Goal: Task Accomplishment & Management: Use online tool/utility

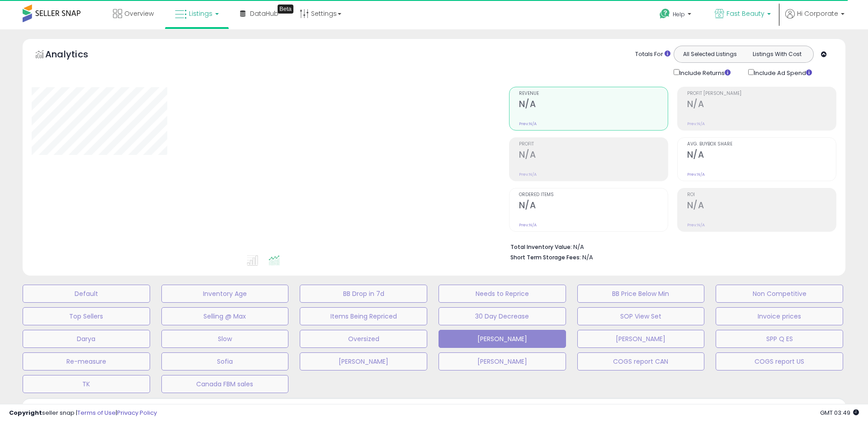
click at [735, 19] on p "Fast Beauty" at bounding box center [742, 14] width 56 height 11
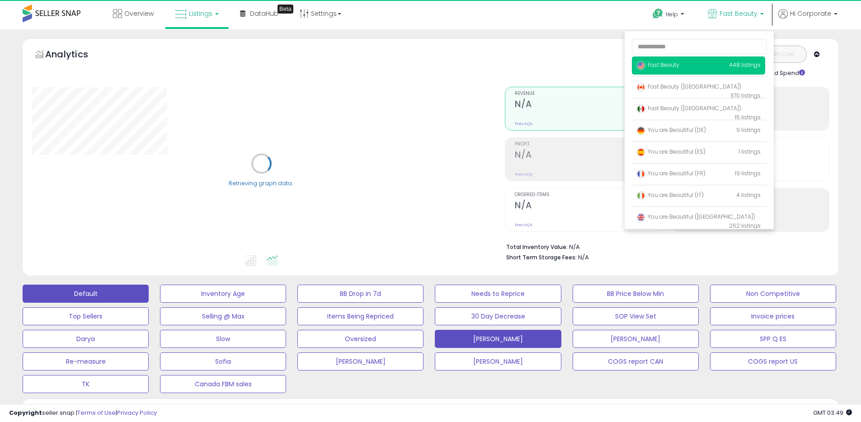
click at [117, 294] on button "Default" at bounding box center [86, 294] width 126 height 18
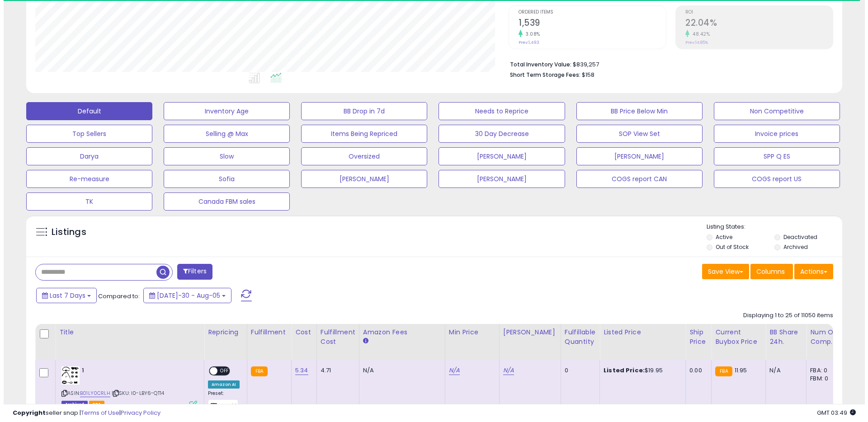
scroll to position [186, 0]
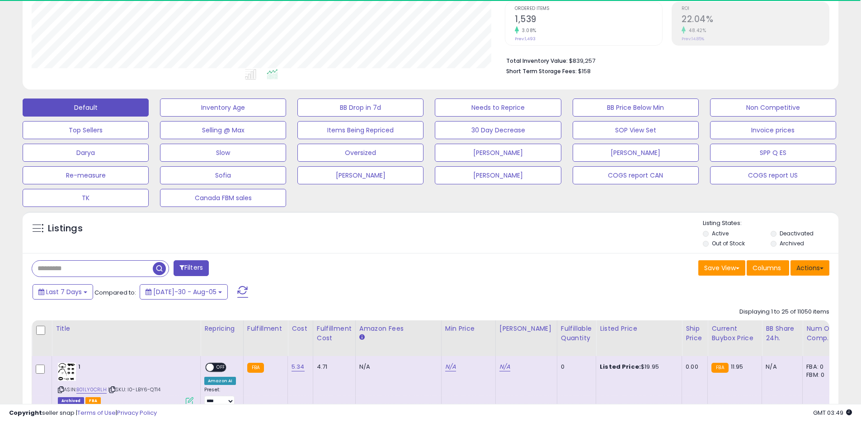
click at [815, 268] on button "Actions" at bounding box center [809, 267] width 39 height 15
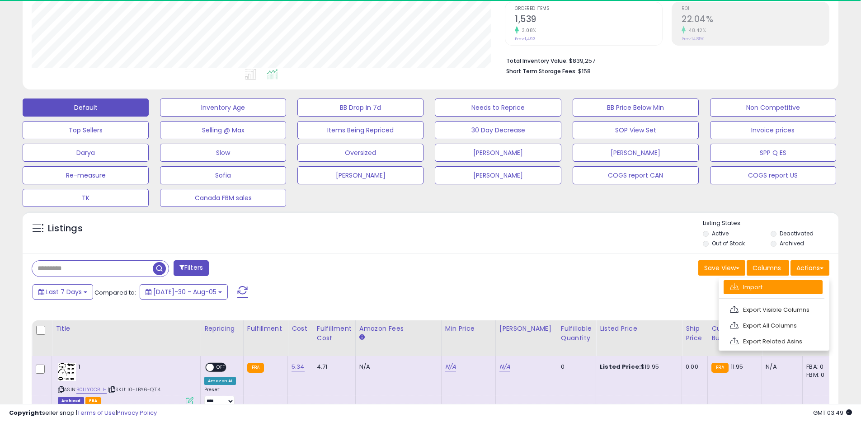
click at [769, 286] on link "Import" at bounding box center [772, 287] width 99 height 14
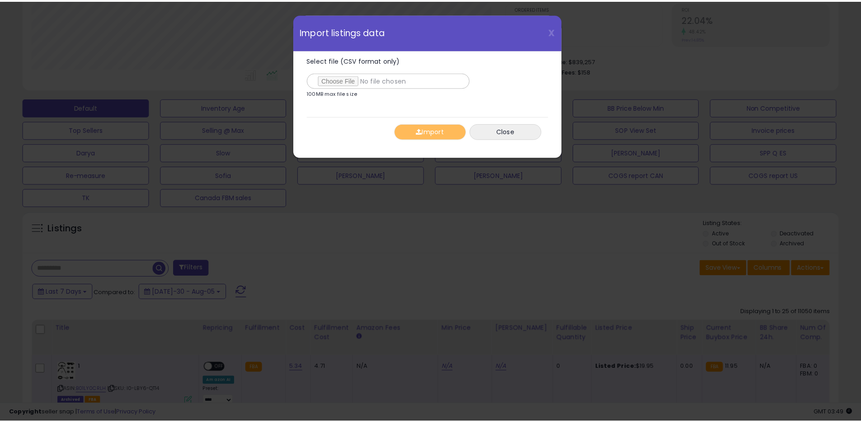
scroll to position [185, 477]
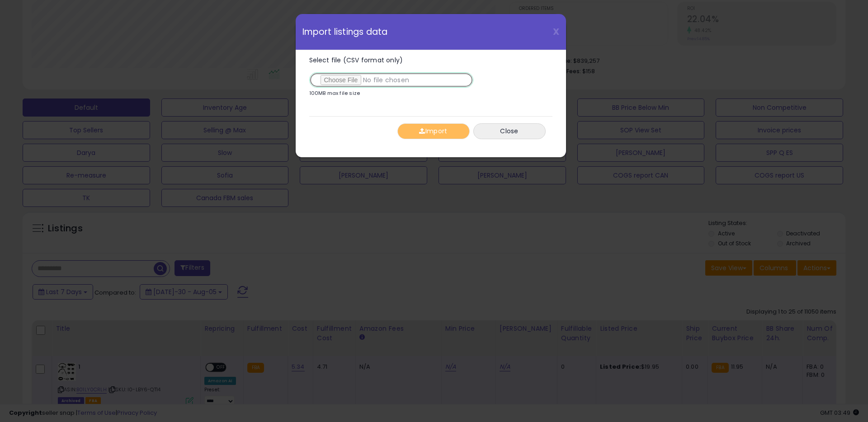
click at [346, 81] on input "Select file (CSV format only)" at bounding box center [391, 79] width 164 height 15
type input "**********"
click at [439, 132] on button "Import" at bounding box center [433, 131] width 72 height 16
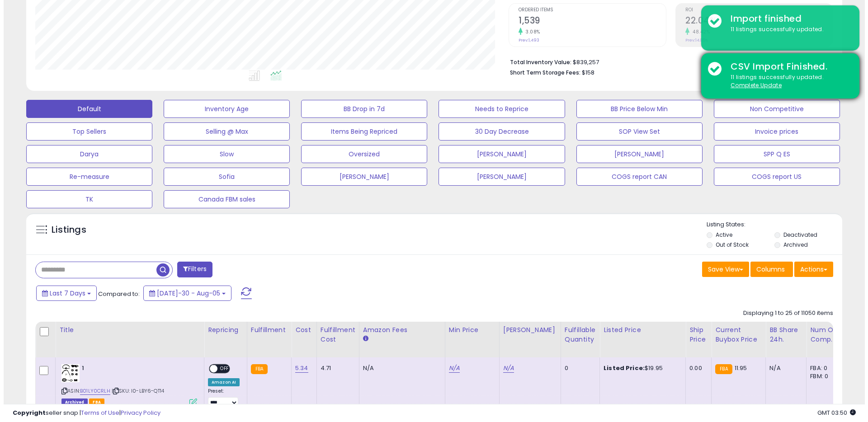
scroll to position [184, 0]
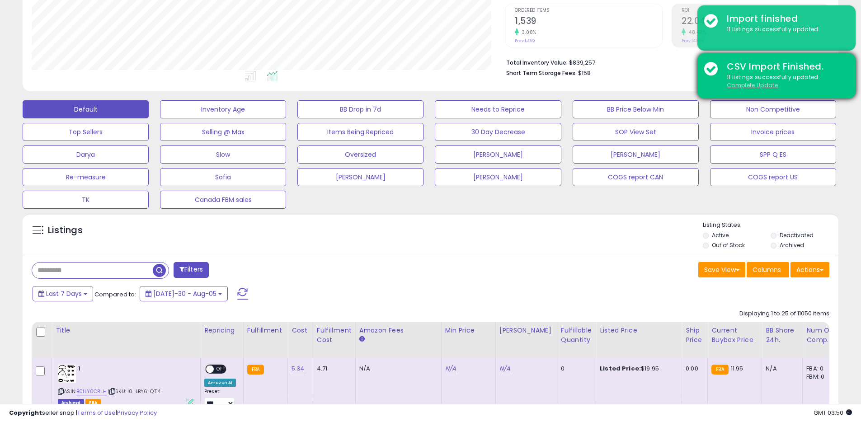
click at [760, 84] on u "Complete Update" at bounding box center [752, 85] width 51 height 8
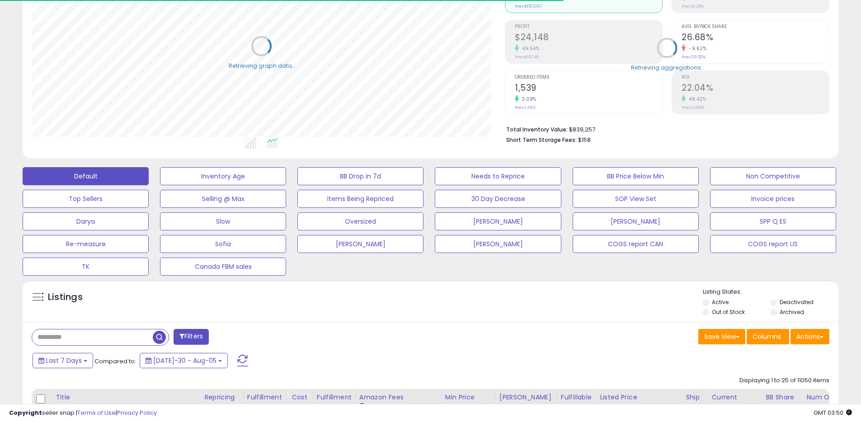
scroll to position [0, 0]
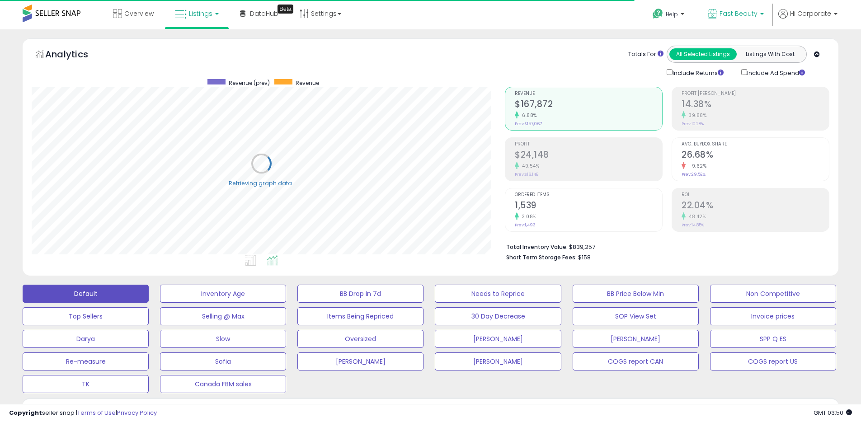
click at [731, 11] on span "Fast Beauty" at bounding box center [738, 13] width 38 height 9
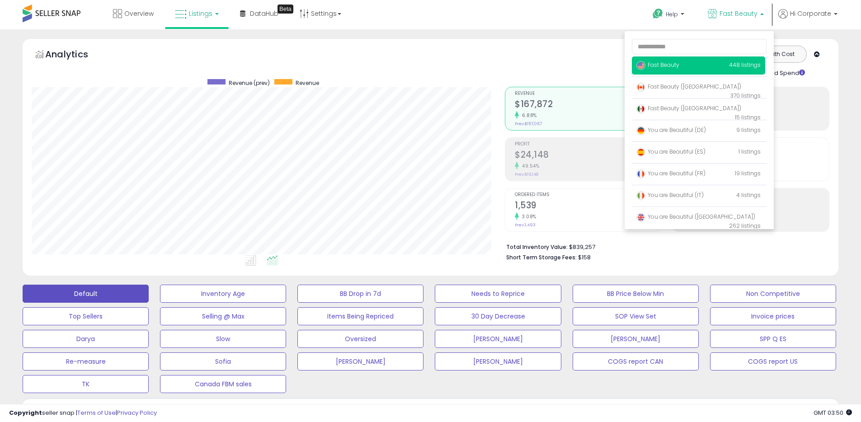
scroll to position [185, 473]
click at [666, 83] on span "Fast Beauty ([GEOGRAPHIC_DATA])" at bounding box center [688, 87] width 105 height 8
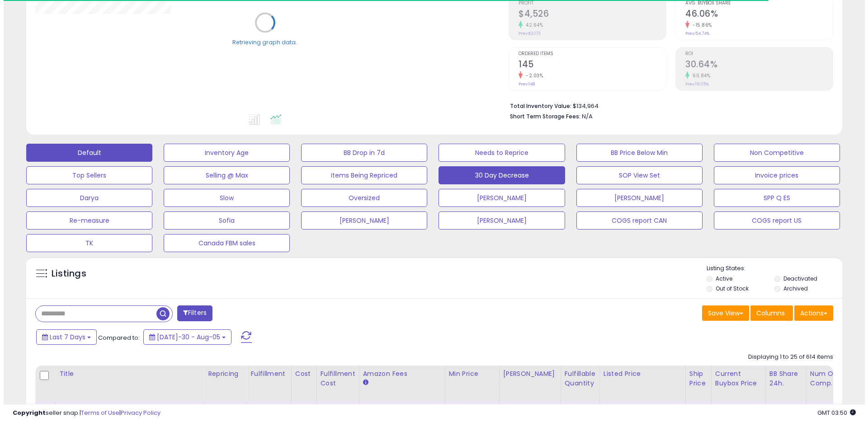
scroll to position [155, 0]
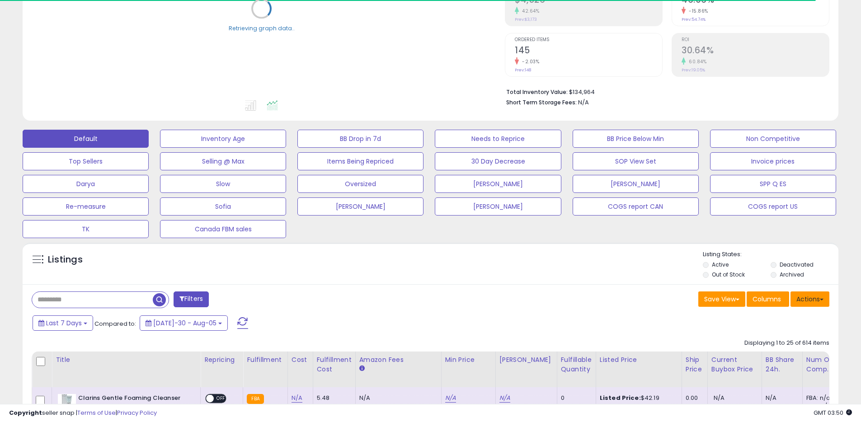
click at [815, 299] on button "Actions" at bounding box center [809, 298] width 39 height 15
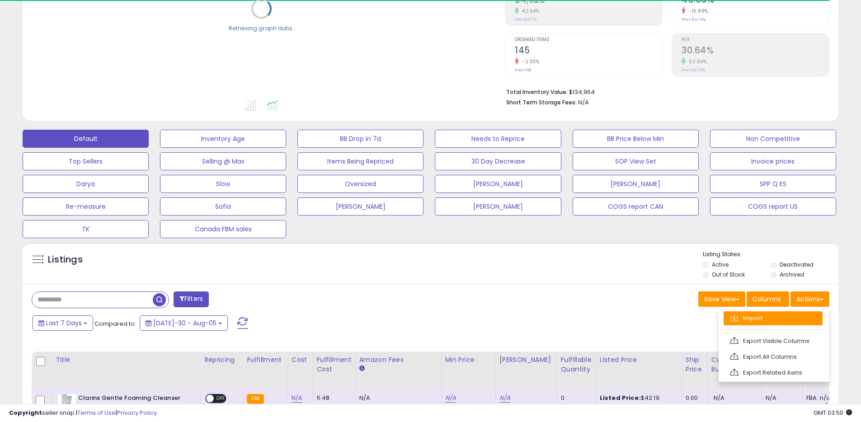
click at [745, 316] on link "Import" at bounding box center [772, 318] width 99 height 14
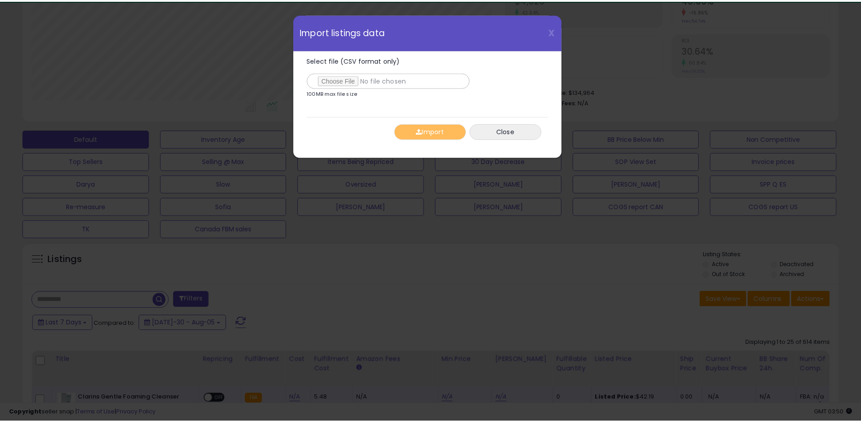
scroll to position [185, 477]
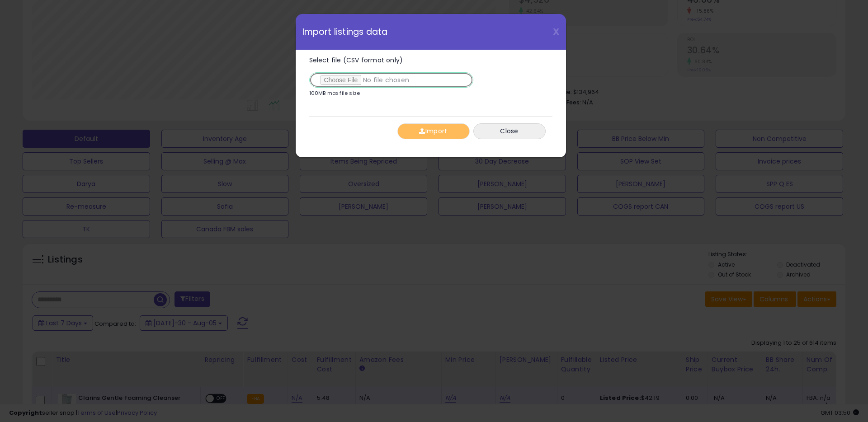
click at [349, 79] on input "Select file (CSV format only)" at bounding box center [391, 79] width 164 height 15
type input "**********"
click at [429, 133] on button "Import" at bounding box center [433, 131] width 72 height 16
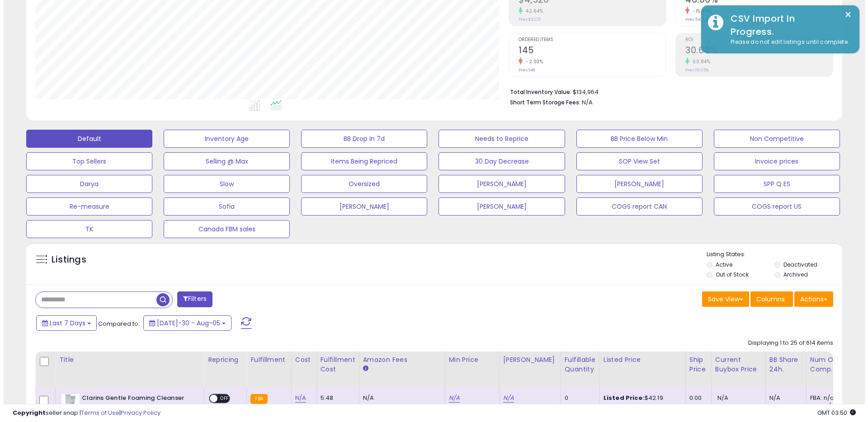
scroll to position [451669, 451381]
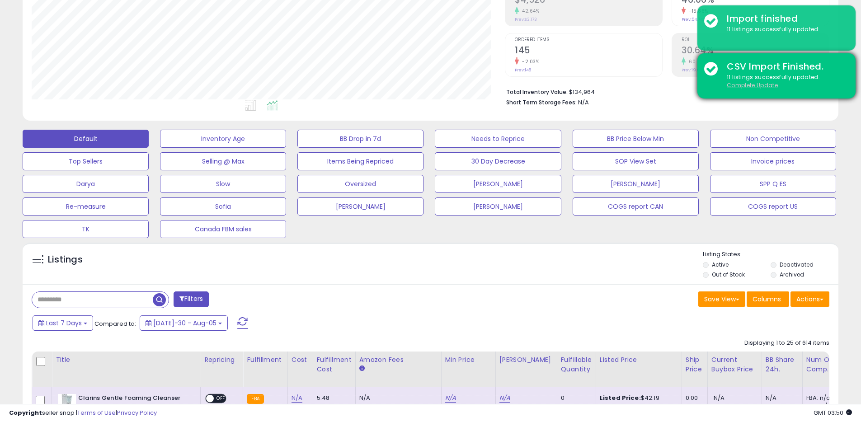
click at [738, 84] on u "Complete Update" at bounding box center [752, 85] width 51 height 8
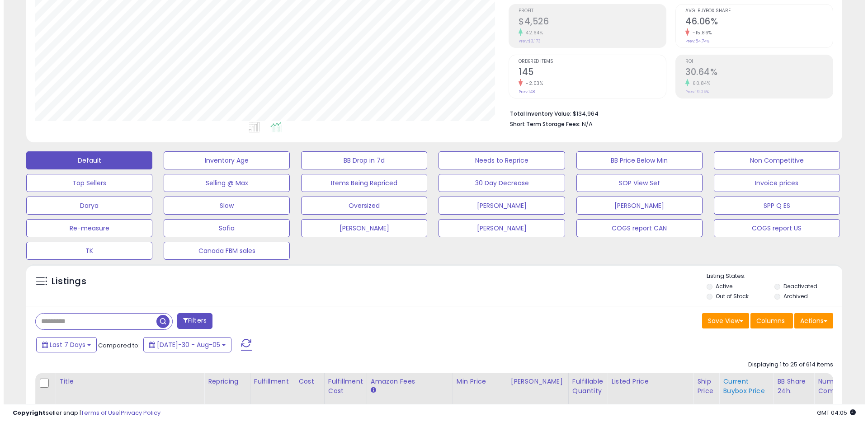
scroll to position [282, 0]
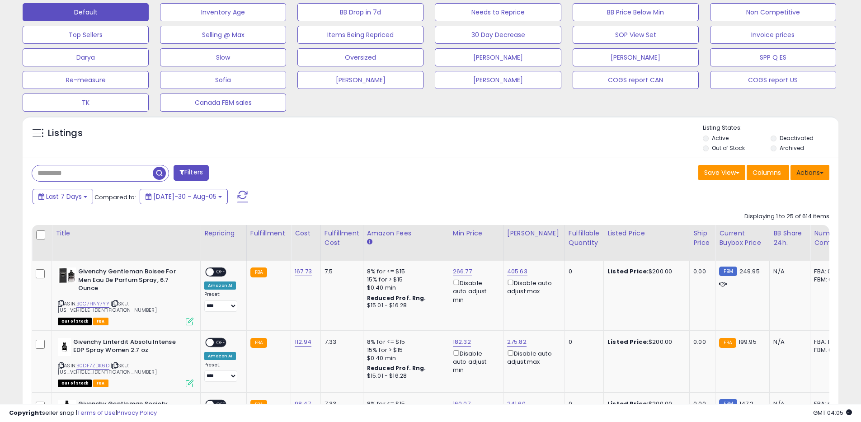
click at [814, 169] on button "Actions" at bounding box center [809, 172] width 39 height 15
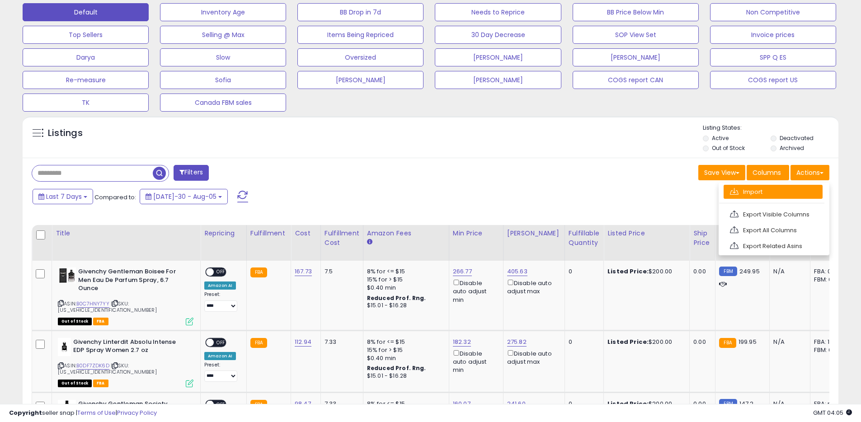
click at [777, 195] on link "Import" at bounding box center [772, 192] width 99 height 14
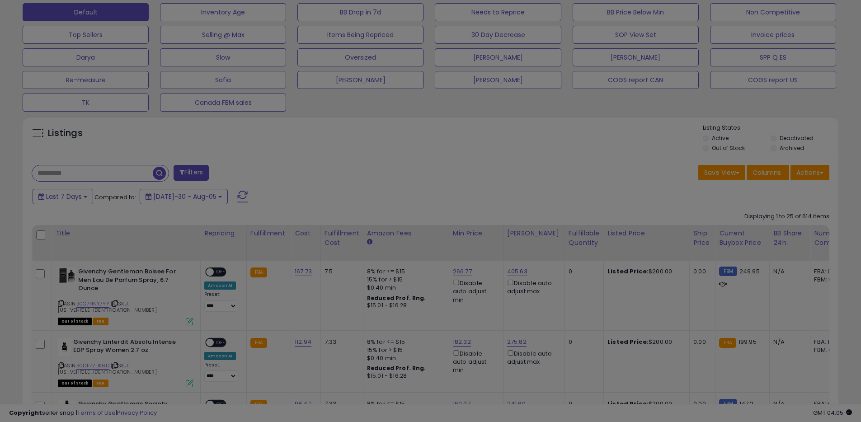
scroll to position [185, 477]
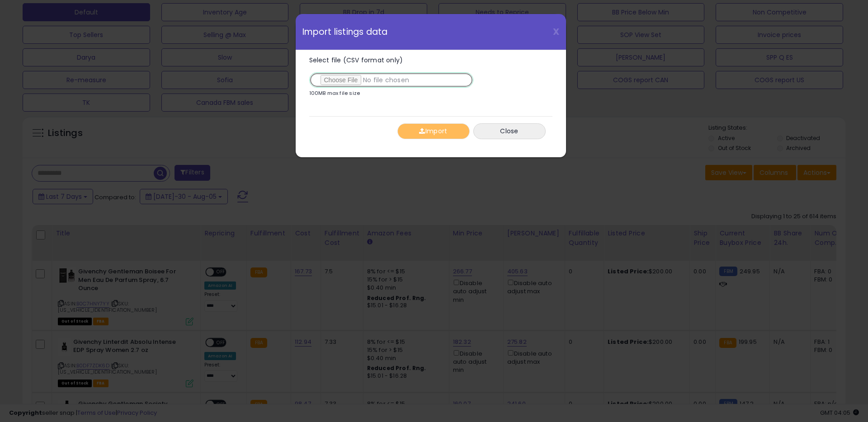
click at [343, 83] on input "Select file (CSV format only)" at bounding box center [391, 79] width 164 height 15
type input "**********"
click at [430, 132] on button "Import" at bounding box center [433, 131] width 72 height 16
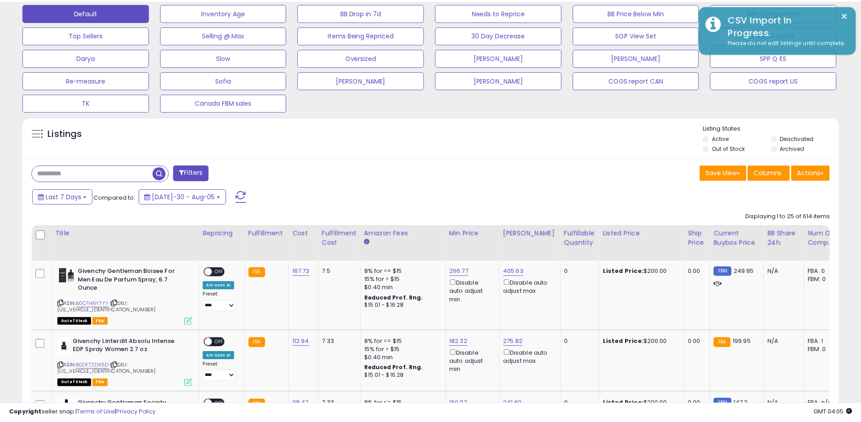
scroll to position [451669, 451381]
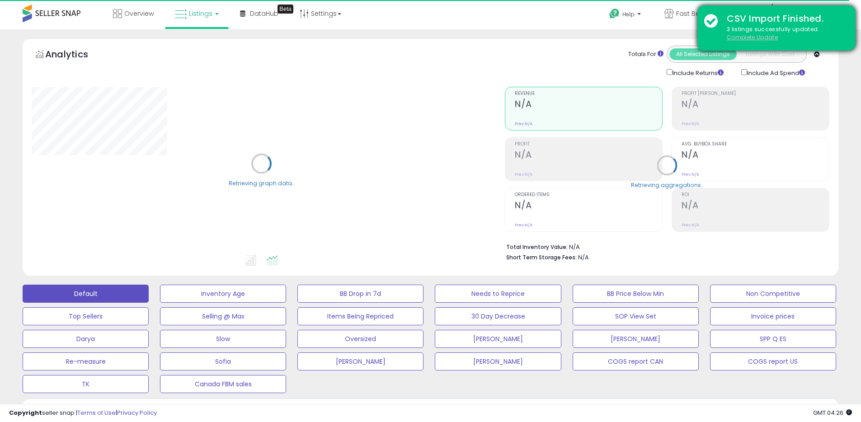
click at [746, 38] on u "Complete Update" at bounding box center [752, 37] width 51 height 8
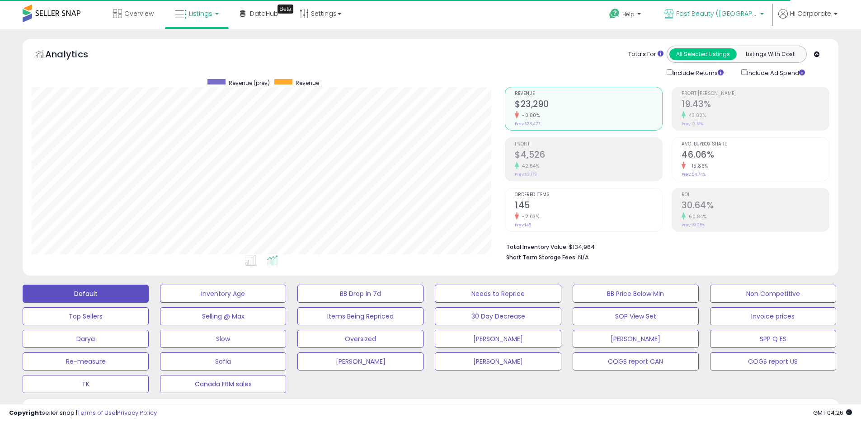
scroll to position [185, 473]
click at [723, 16] on span "Fast Beauty ([GEOGRAPHIC_DATA])" at bounding box center [716, 13] width 81 height 9
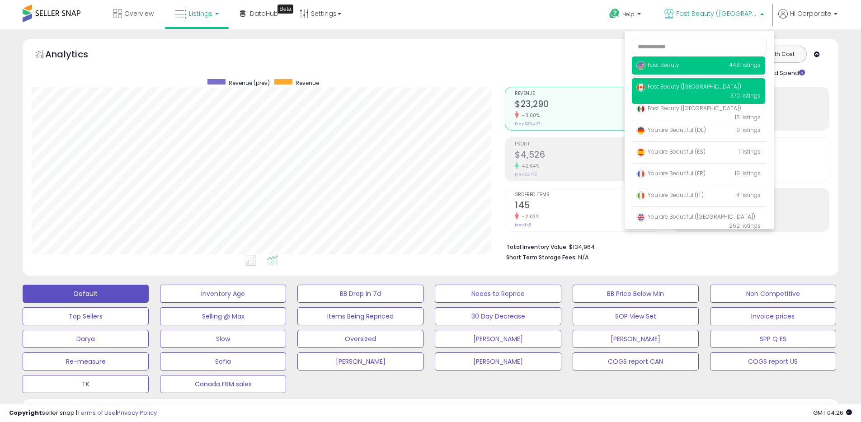
click at [664, 61] on span "Fast Beauty" at bounding box center [657, 65] width 43 height 8
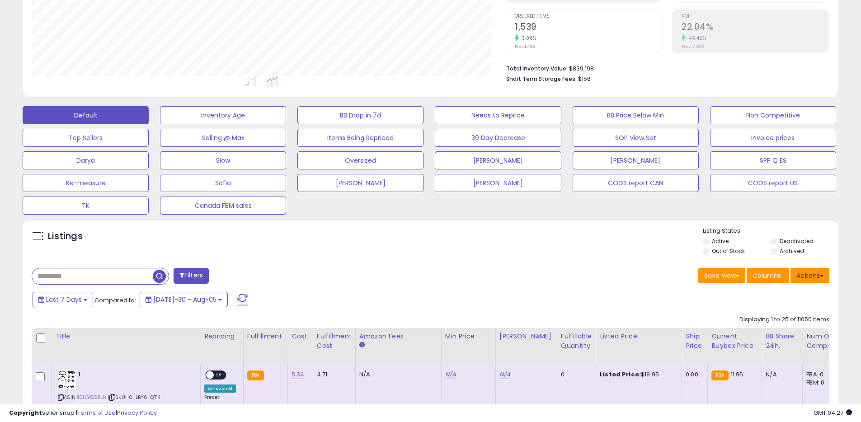
scroll to position [185, 473]
click at [803, 279] on button "Actions" at bounding box center [809, 275] width 39 height 15
click at [756, 336] on link "Export All Columns" at bounding box center [772, 333] width 99 height 14
click at [807, 271] on button "Actions" at bounding box center [809, 275] width 39 height 15
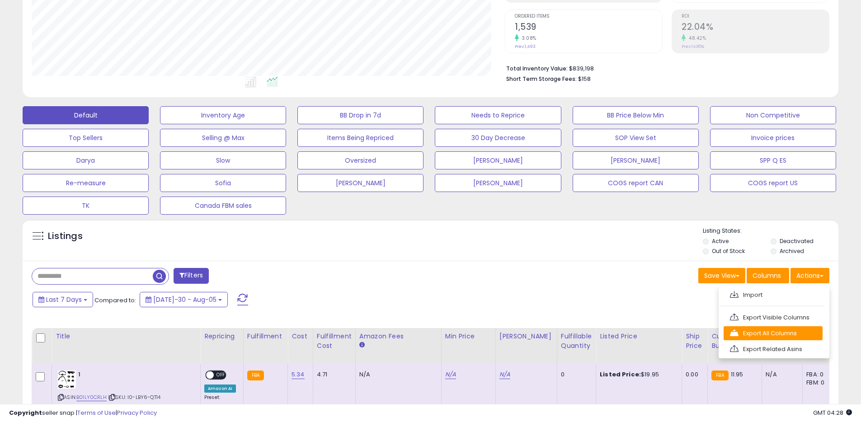
click at [751, 333] on link "Export All Columns" at bounding box center [772, 333] width 99 height 14
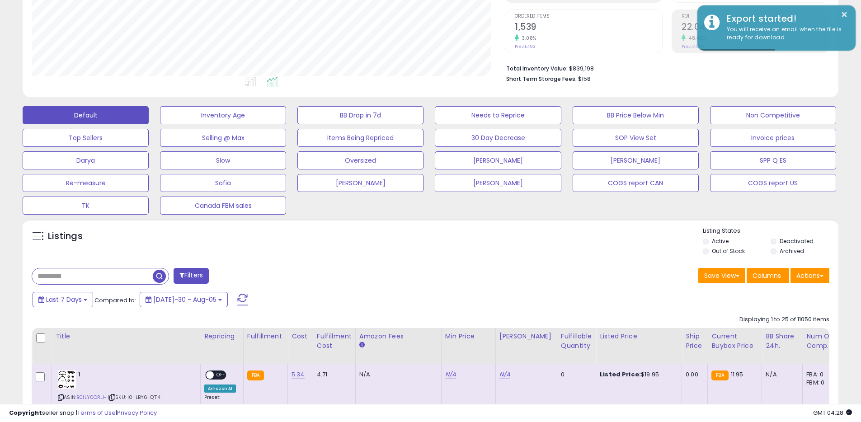
click at [623, 278] on div "Save View Save As New View Update Current View Columns Actions Import Export Vi…" at bounding box center [634, 277] width 406 height 18
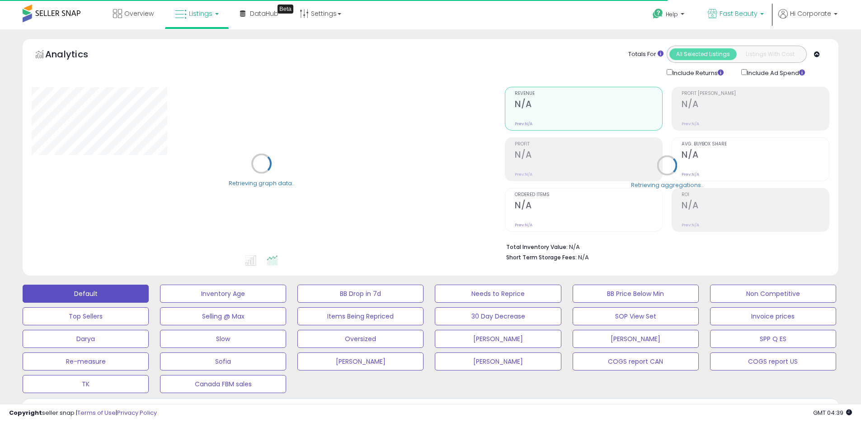
click at [733, 14] on span "Fast Beauty" at bounding box center [738, 13] width 38 height 9
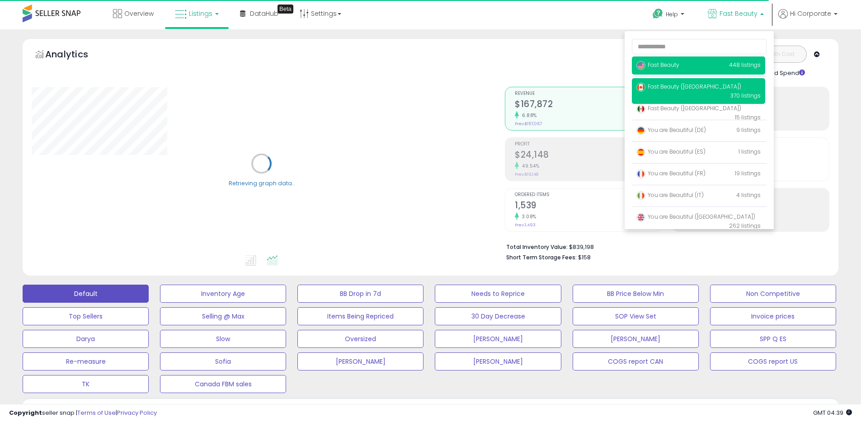
click at [676, 84] on span "Fast Beauty ([GEOGRAPHIC_DATA])" at bounding box center [688, 87] width 105 height 8
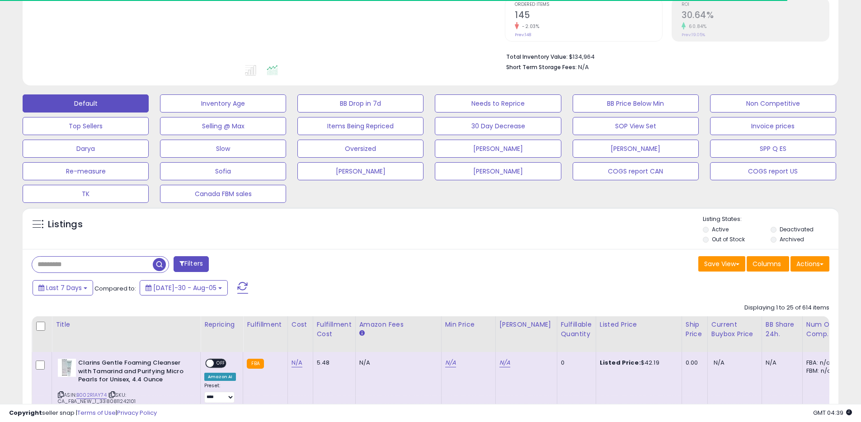
scroll to position [191, 0]
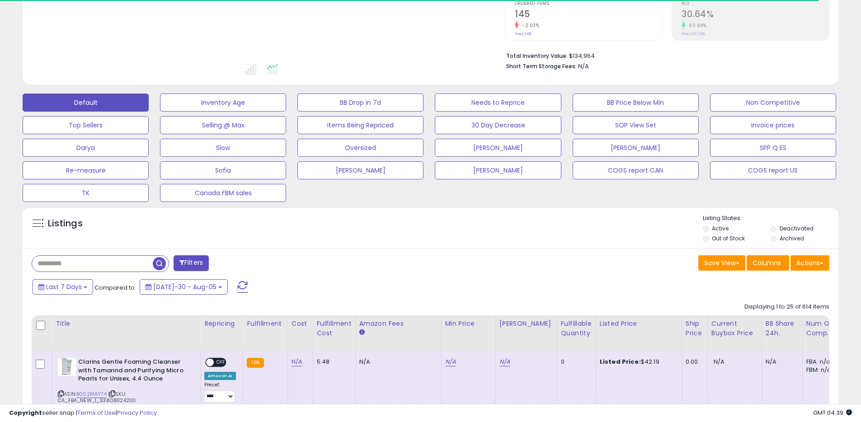
click at [783, 237] on label "Archived" at bounding box center [791, 239] width 24 height 8
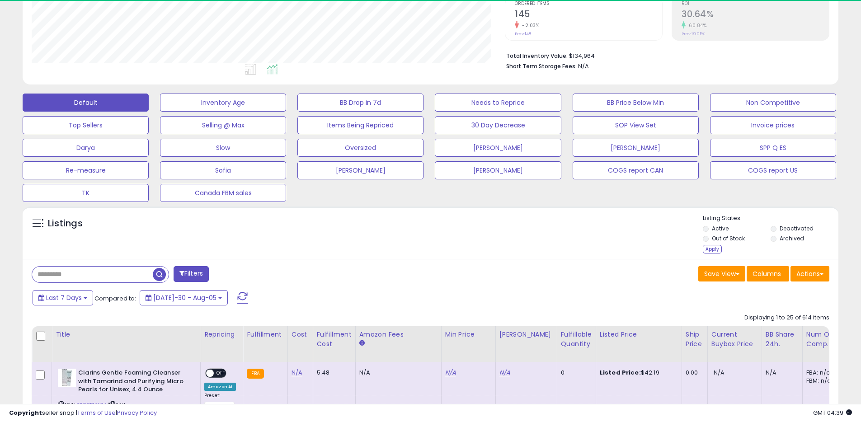
click at [738, 237] on label "Out of Stock" at bounding box center [728, 239] width 33 height 8
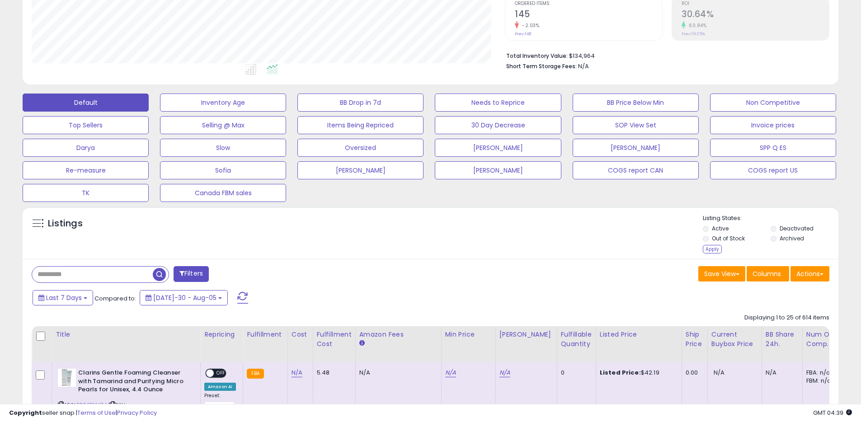
click at [717, 226] on label "Active" at bounding box center [720, 229] width 17 height 8
click at [715, 246] on div "Apply" at bounding box center [712, 249] width 19 height 9
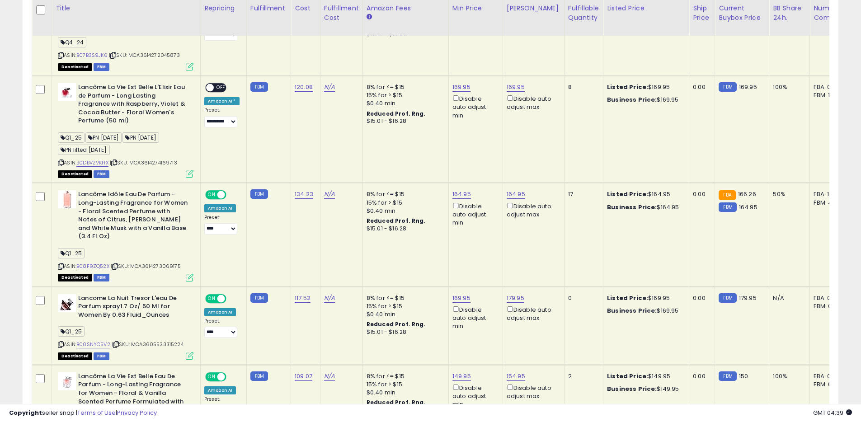
scroll to position [419, 0]
